Goal: Transaction & Acquisition: Purchase product/service

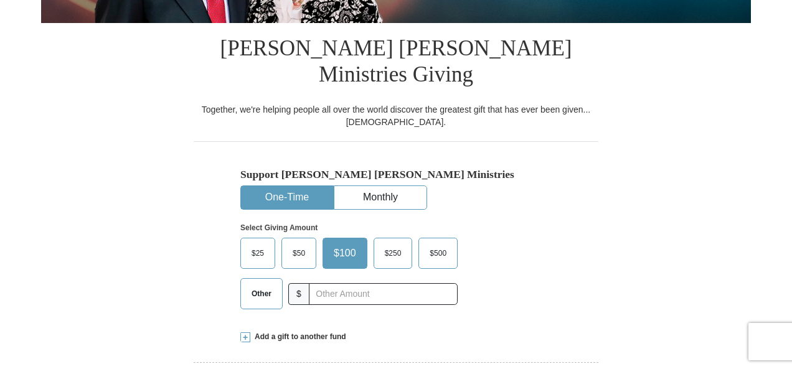
scroll to position [275, 0]
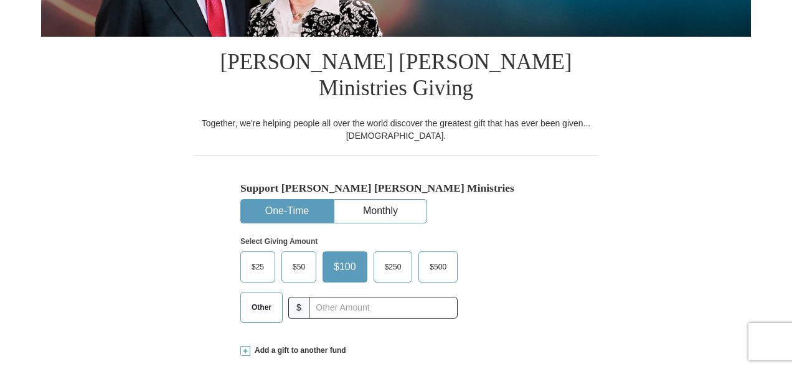
click at [299, 345] on span "Add a gift to another fund" at bounding box center [298, 350] width 96 height 11
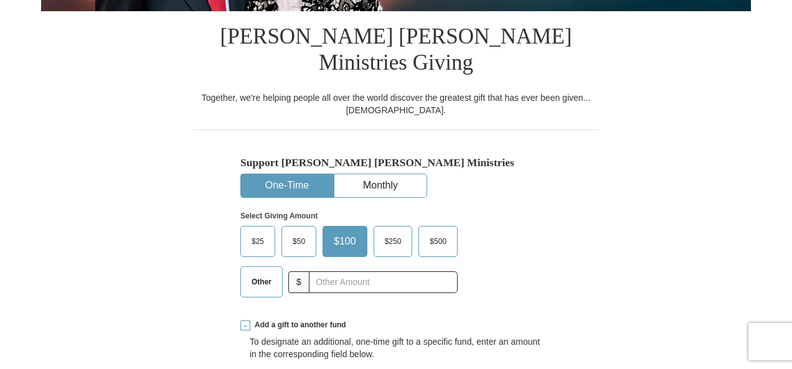
scroll to position [292, 0]
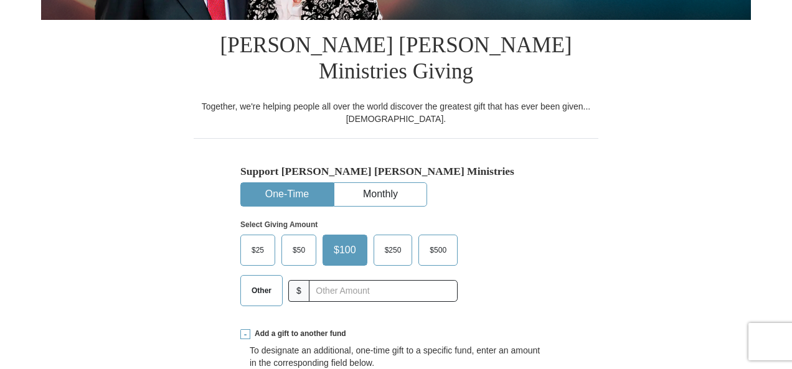
click at [274, 329] on span "Add a gift to another fund" at bounding box center [298, 334] width 96 height 11
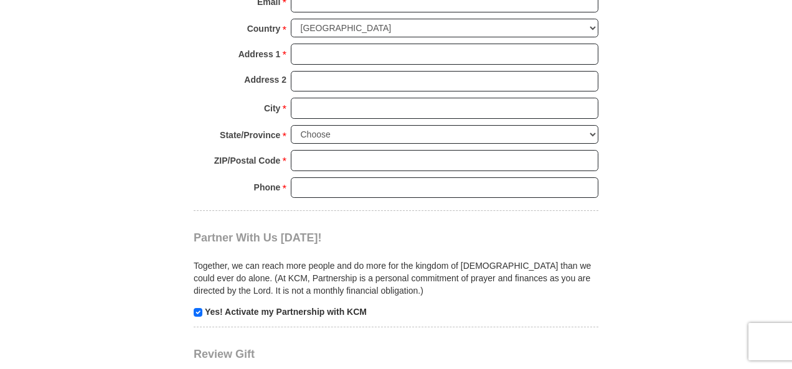
scroll to position [1064, 0]
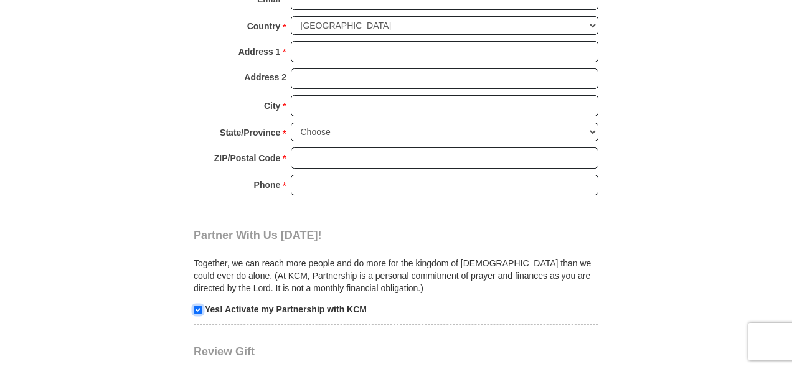
click at [200, 306] on input "checkbox" at bounding box center [198, 310] width 9 height 9
checkbox input "false"
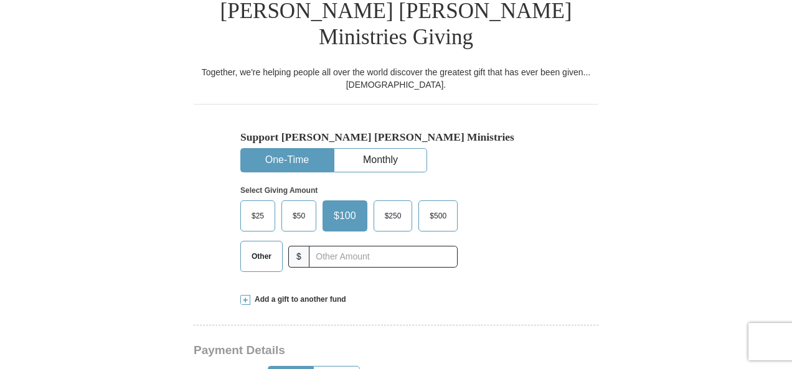
scroll to position [318, 0]
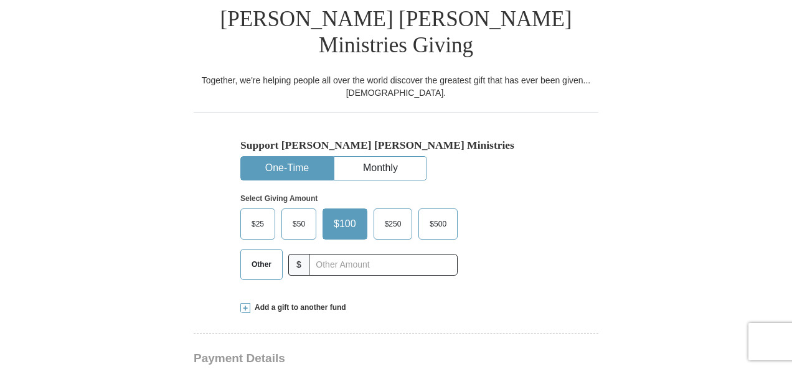
click at [285, 157] on button "One-Time" at bounding box center [287, 168] width 92 height 23
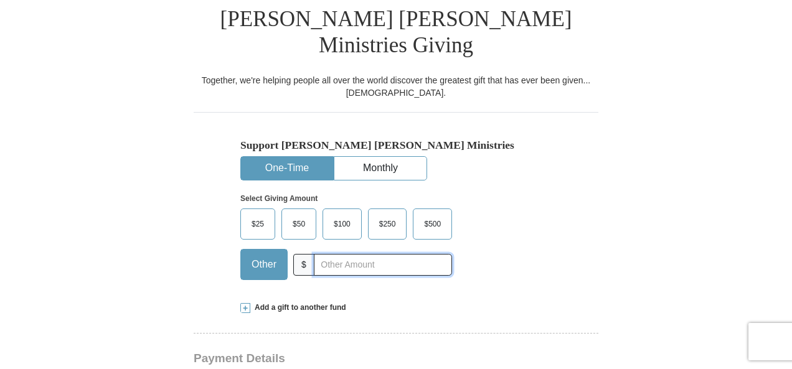
click at [324, 254] on input "text" at bounding box center [383, 265] width 138 height 22
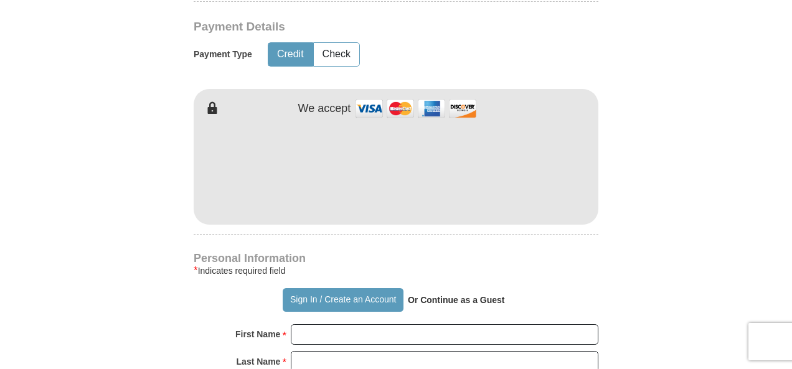
scroll to position [661, 0]
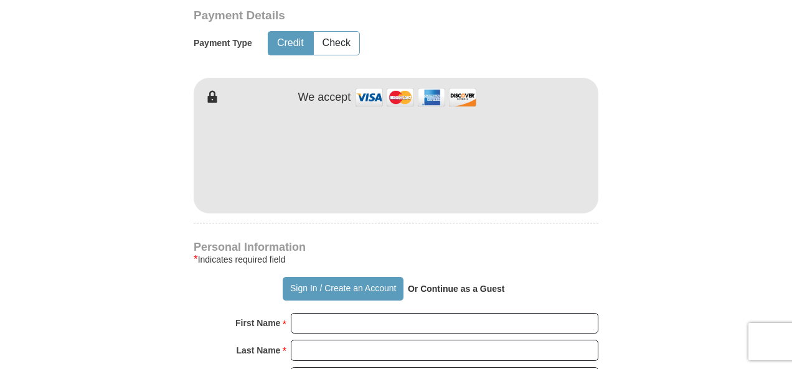
type input "570"
click at [457, 284] on strong "Or Continue as a Guest" at bounding box center [456, 289] width 97 height 10
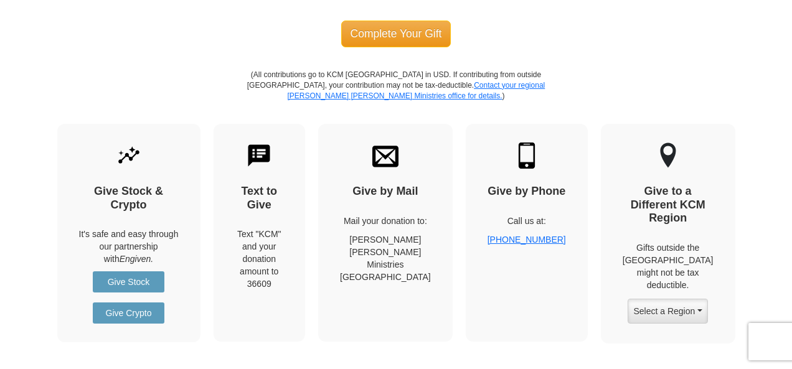
scroll to position [1492, 0]
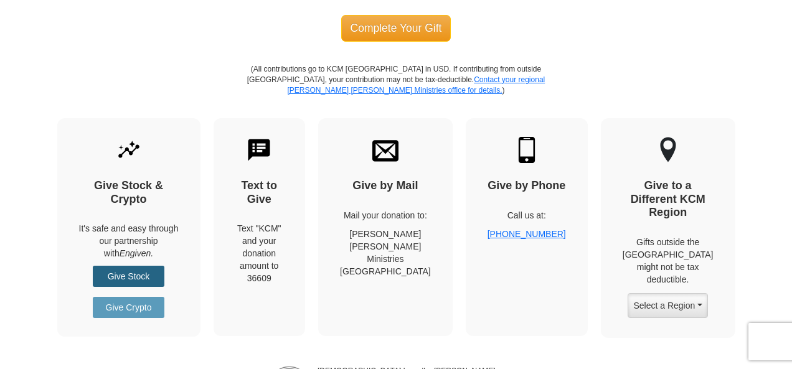
click at [136, 266] on link "Give Stock" at bounding box center [129, 276] width 72 height 21
